Goal: Check status: Check status

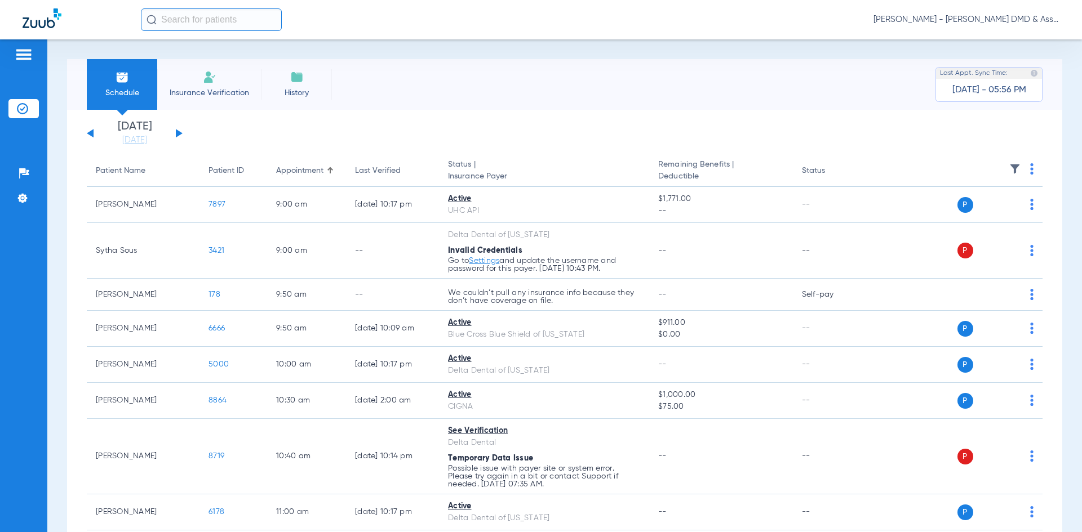
click at [177, 132] on button at bounding box center [179, 133] width 7 height 8
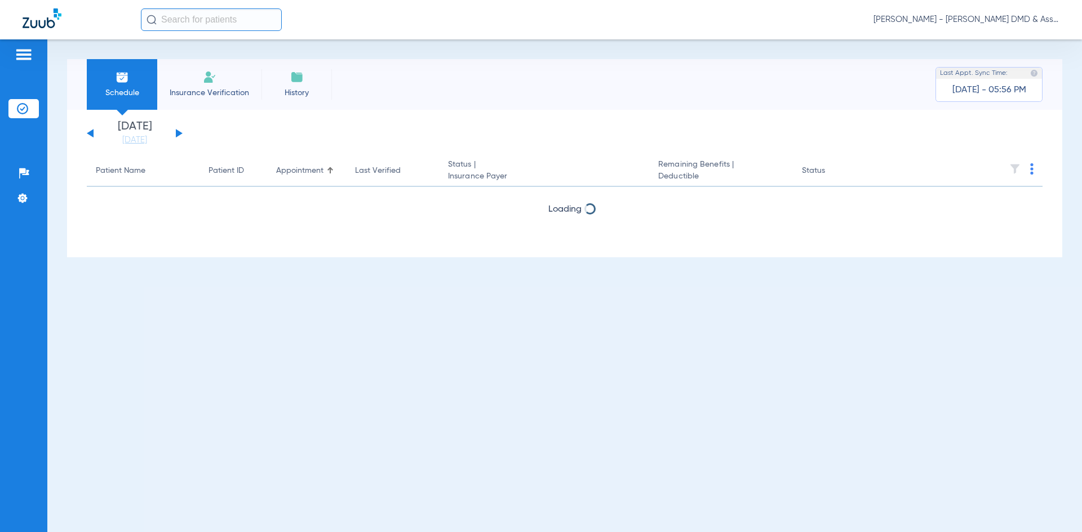
click at [177, 132] on button at bounding box center [179, 133] width 7 height 8
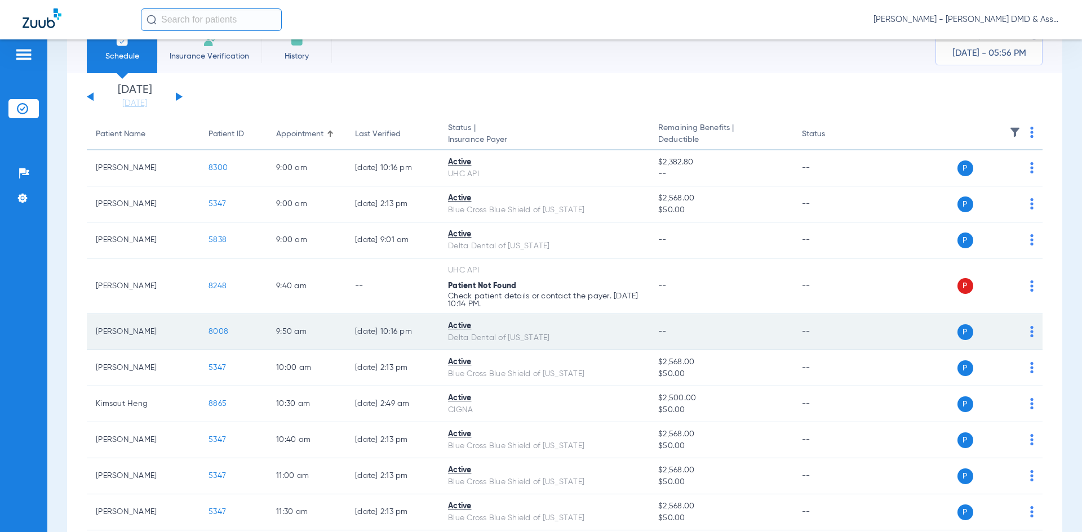
scroll to position [56, 0]
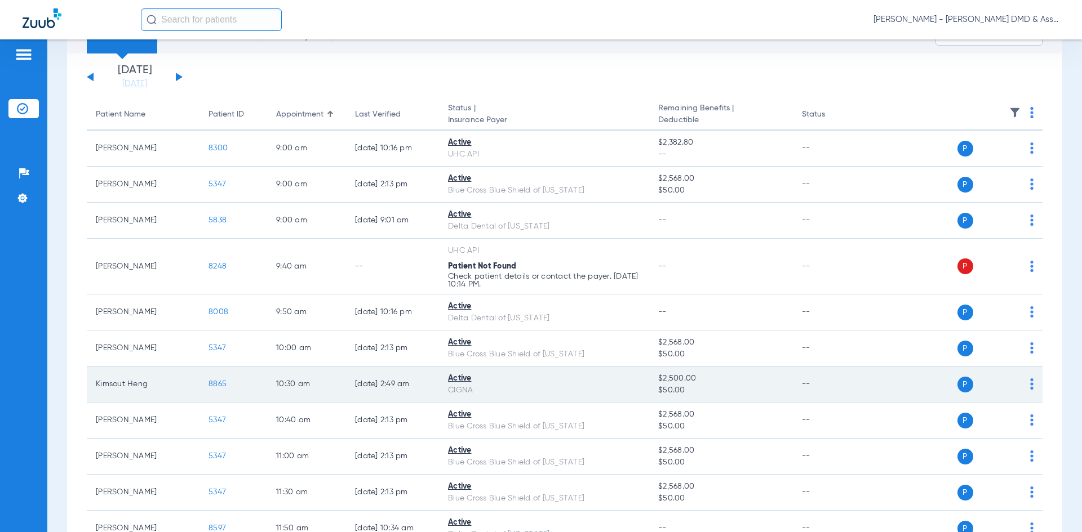
drag, startPoint x: 656, startPoint y: 377, endPoint x: 689, endPoint y: 394, distance: 36.8
click at [689, 394] on td "$2,500.00 $50.00" at bounding box center [720, 385] width 143 height 36
copy td "$2,500.00 $50.00"
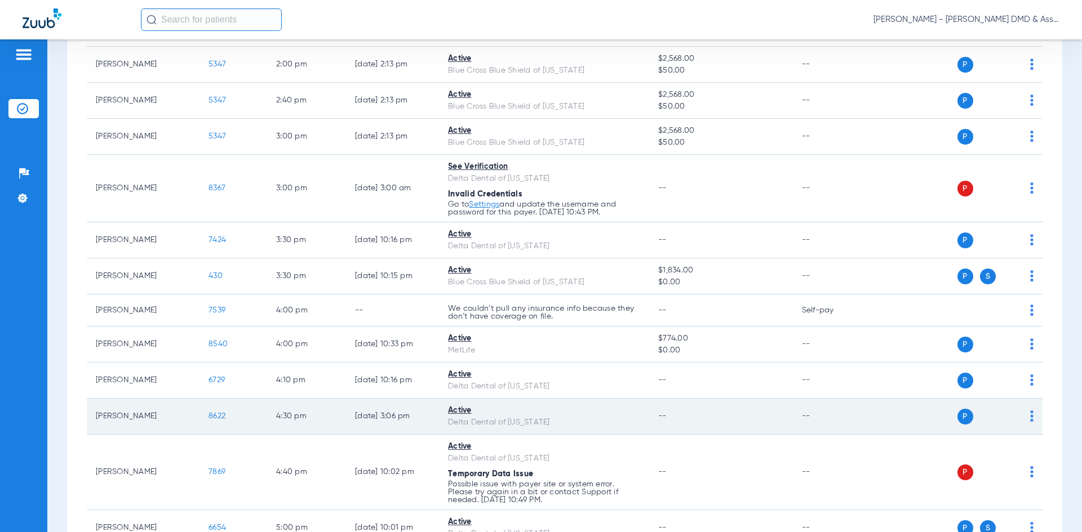
scroll to position [676, 0]
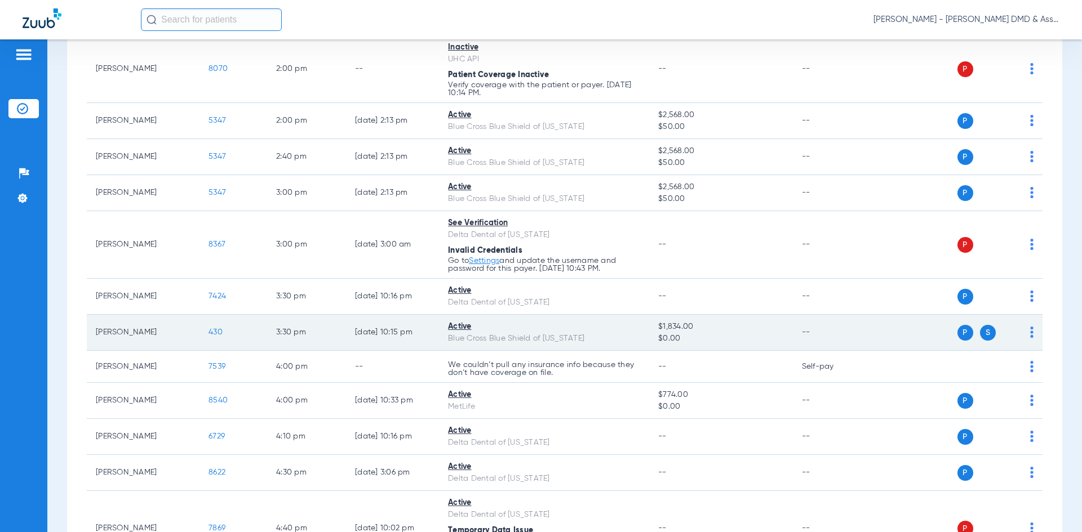
drag, startPoint x: 659, startPoint y: 326, endPoint x: 668, endPoint y: 326, distance: 9.0
click at [668, 326] on span "$1,834.00" at bounding box center [720, 327] width 125 height 12
drag, startPoint x: 653, startPoint y: 326, endPoint x: 691, endPoint y: 326, distance: 37.7
click at [691, 326] on td "$1,834.00 $0.00" at bounding box center [720, 333] width 143 height 36
copy span "$1,834.00"
